Goal: Task Accomplishment & Management: Use online tool/utility

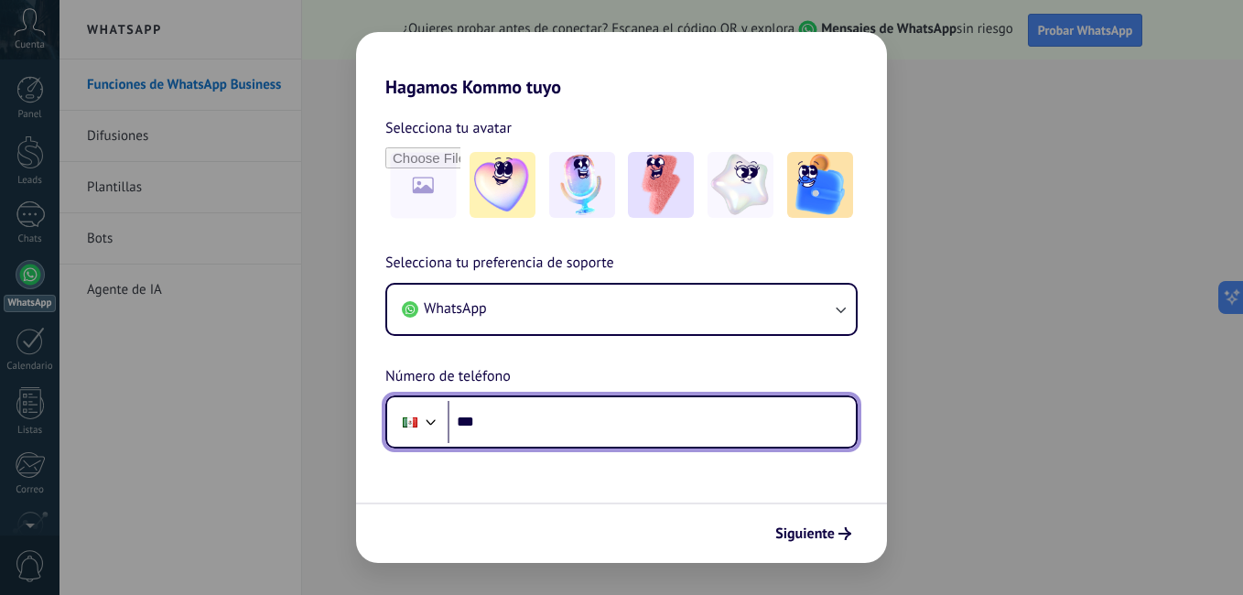
click at [716, 432] on input "***" at bounding box center [652, 422] width 408 height 42
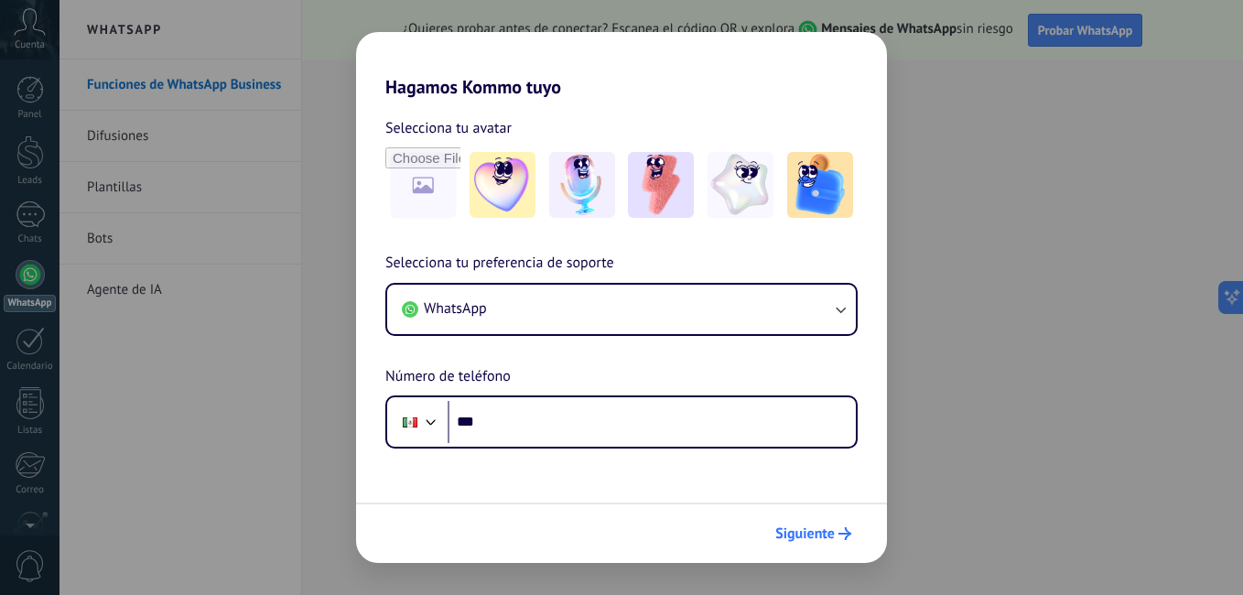
click at [827, 535] on span "Siguiente" at bounding box center [805, 533] width 60 height 13
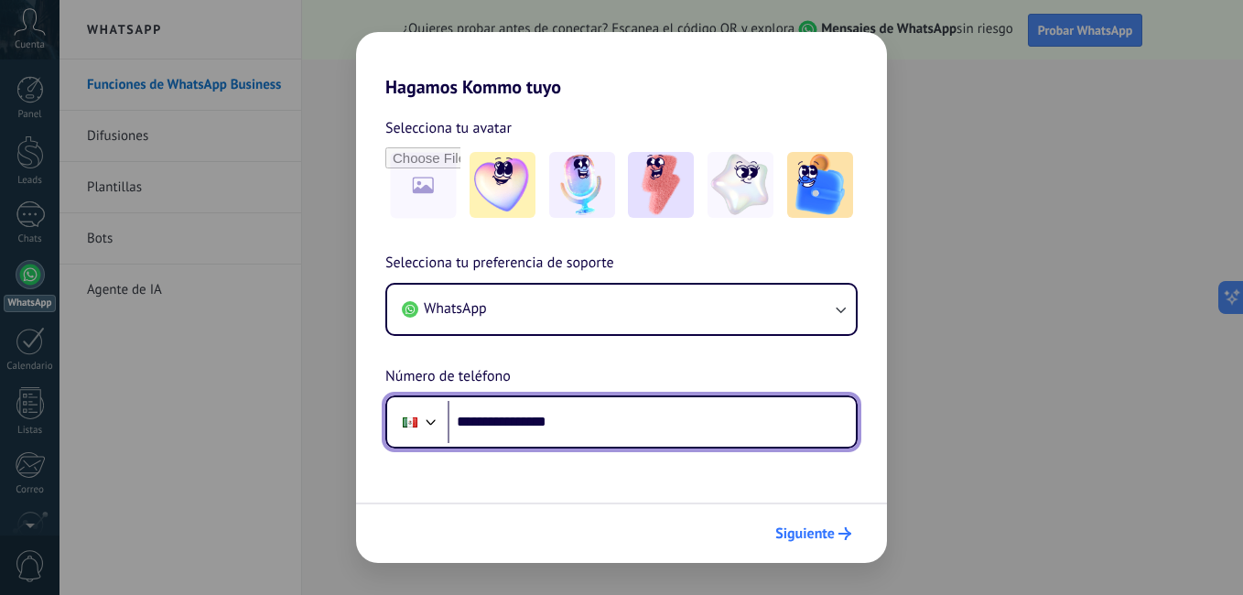
type input "**********"
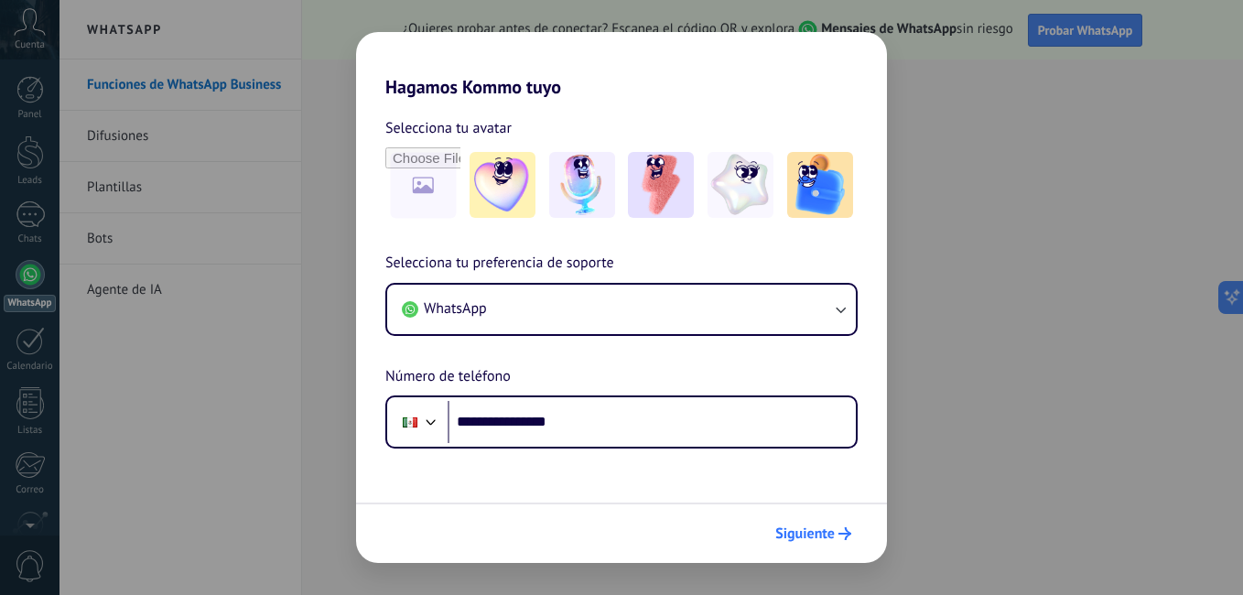
click at [826, 527] on span "Siguiente" at bounding box center [805, 533] width 60 height 13
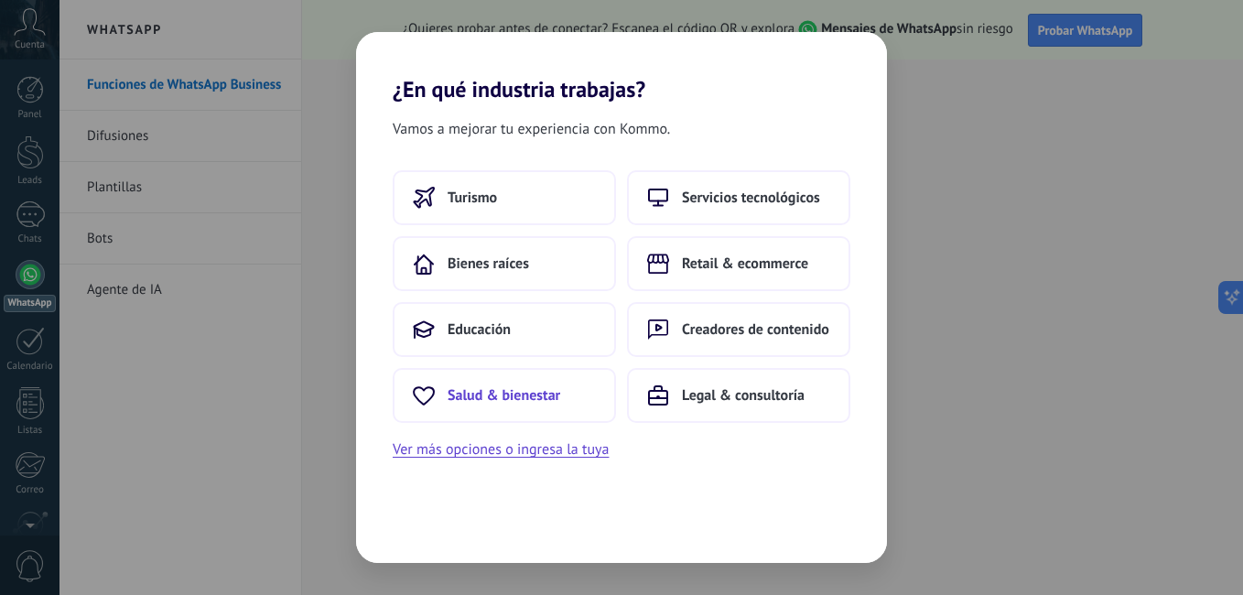
click at [572, 412] on button "Salud & bienestar" at bounding box center [504, 395] width 223 height 55
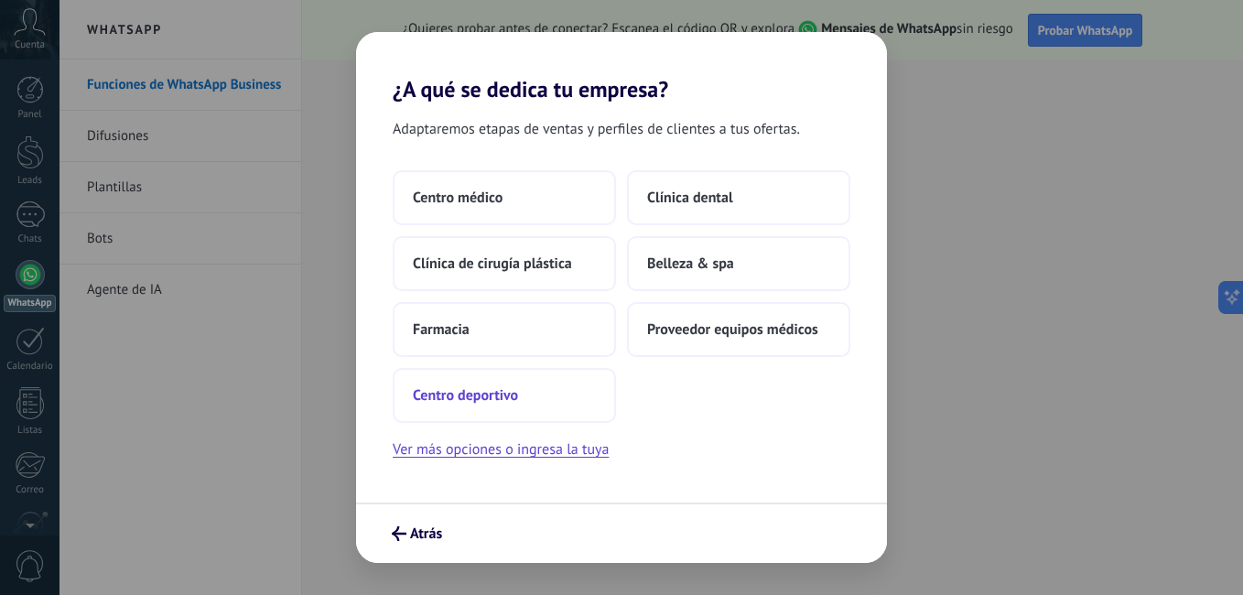
click at [508, 391] on span "Centro deportivo" at bounding box center [465, 395] width 105 height 18
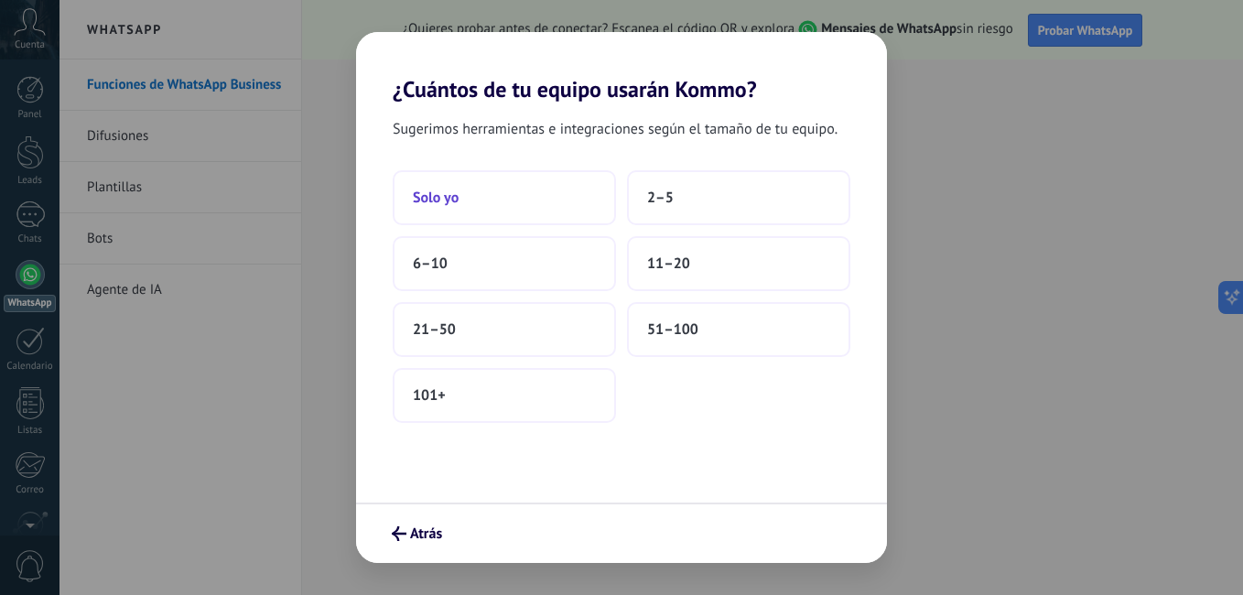
click at [500, 195] on button "Solo yo" at bounding box center [504, 197] width 223 height 55
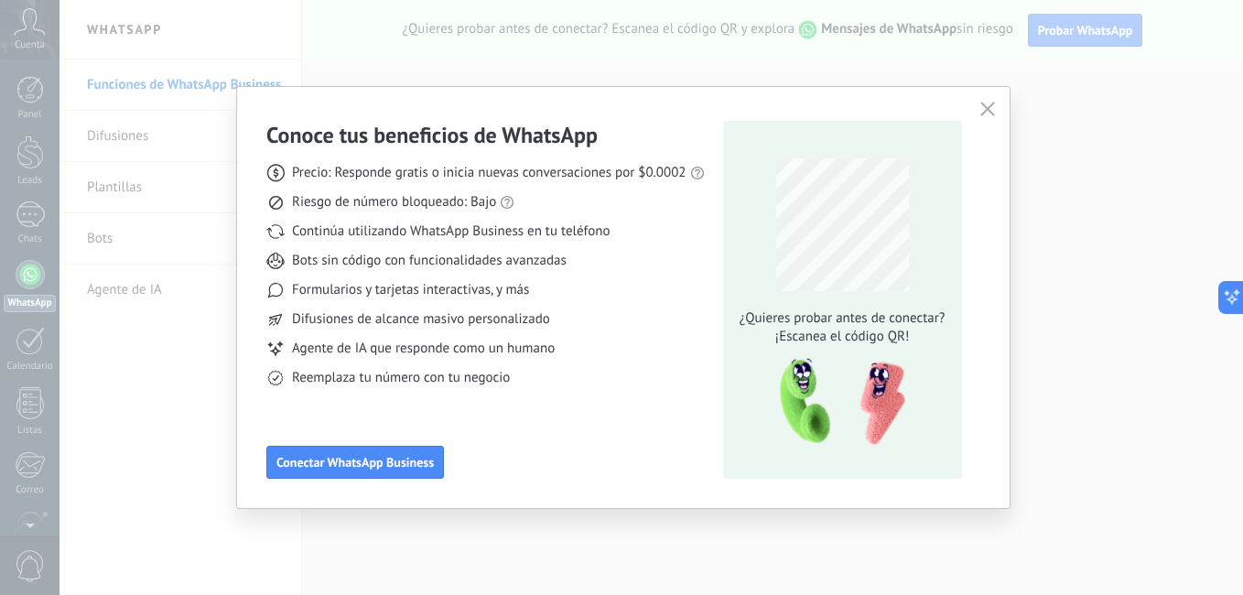
click at [981, 107] on icon "button" at bounding box center [988, 109] width 15 height 15
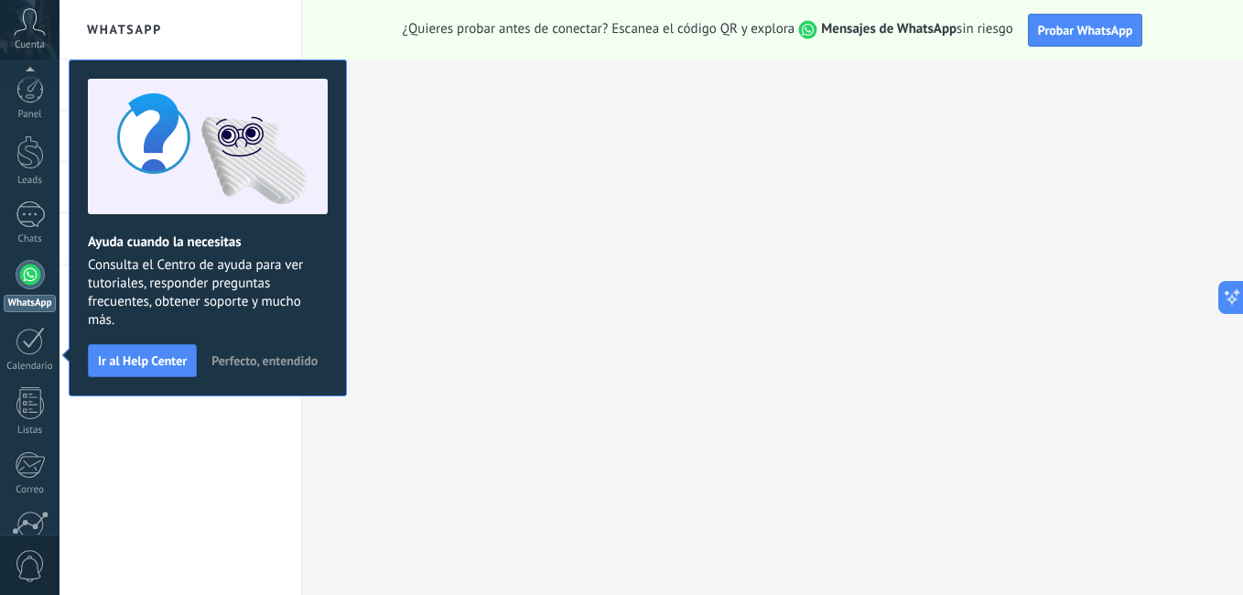
scroll to position [167, 0]
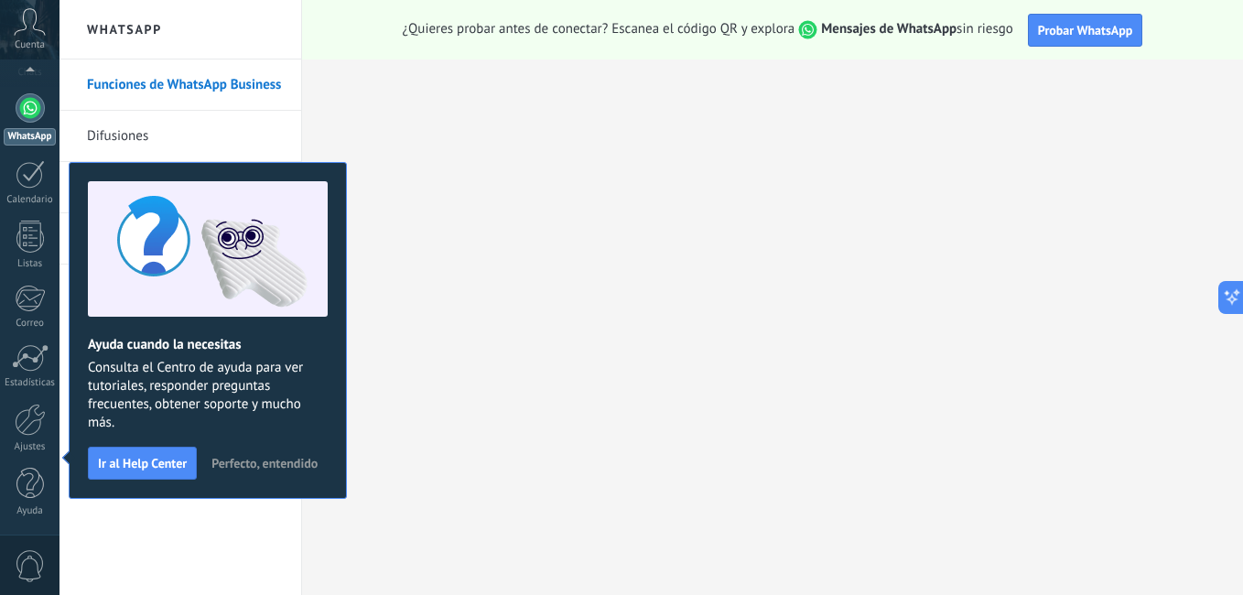
click at [211, 470] on span "Perfecto, entendido" at bounding box center [264, 463] width 106 height 13
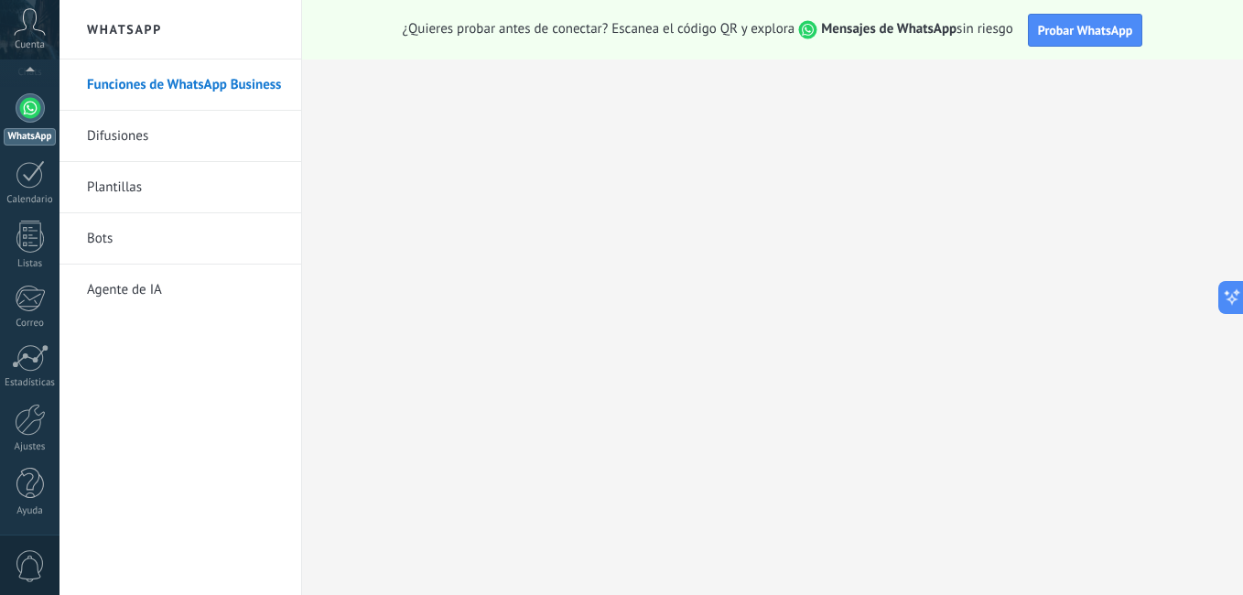
click at [221, 131] on link "Difusiones" at bounding box center [185, 136] width 196 height 51
